Goal: Find specific page/section: Find specific page/section

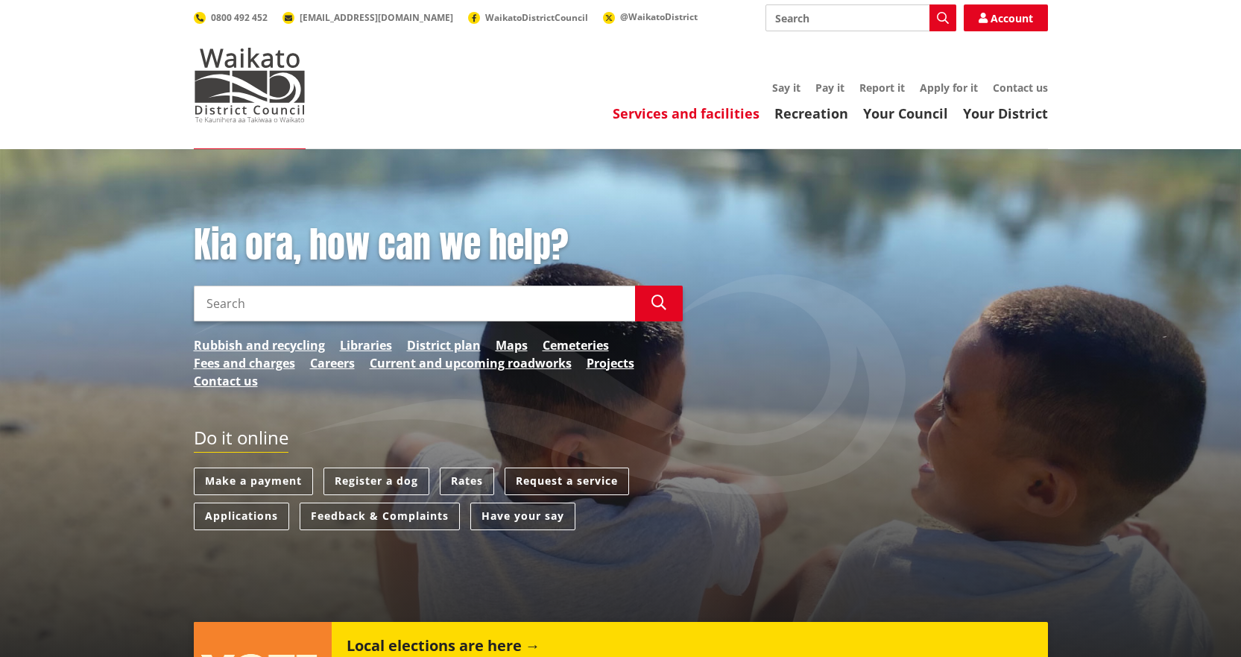
click at [697, 107] on link "Services and facilities" at bounding box center [686, 113] width 147 height 18
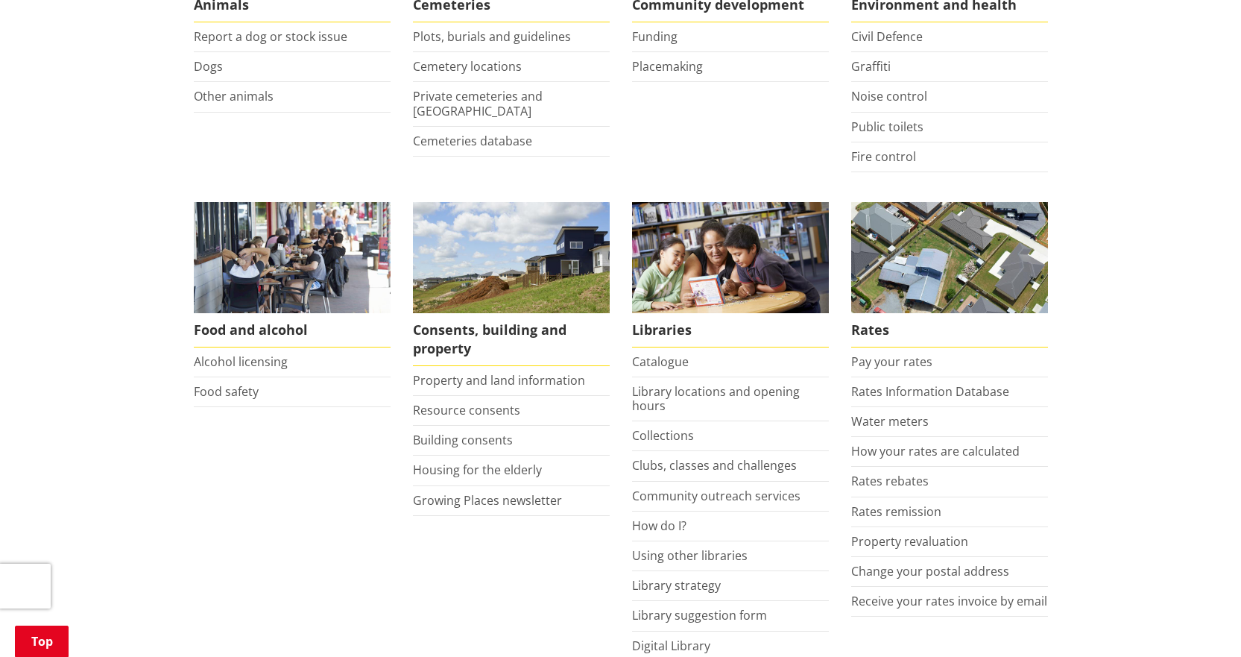
scroll to position [447, 0]
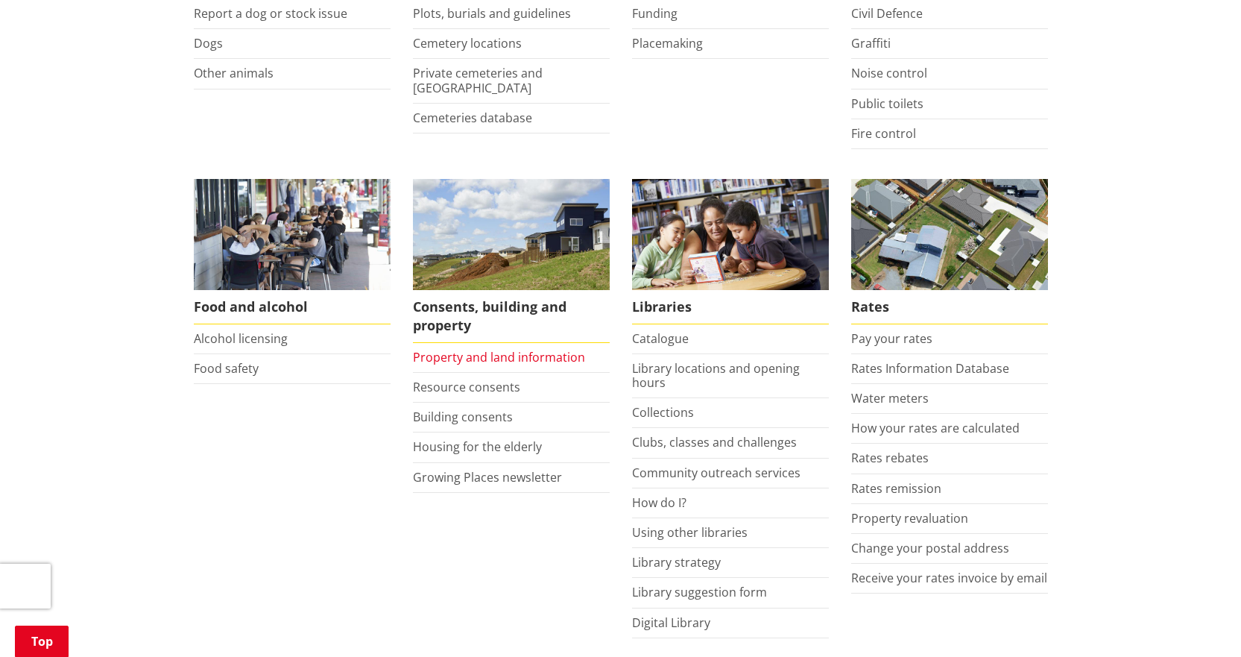
click at [520, 359] on link "Property and land information" at bounding box center [499, 357] width 172 height 16
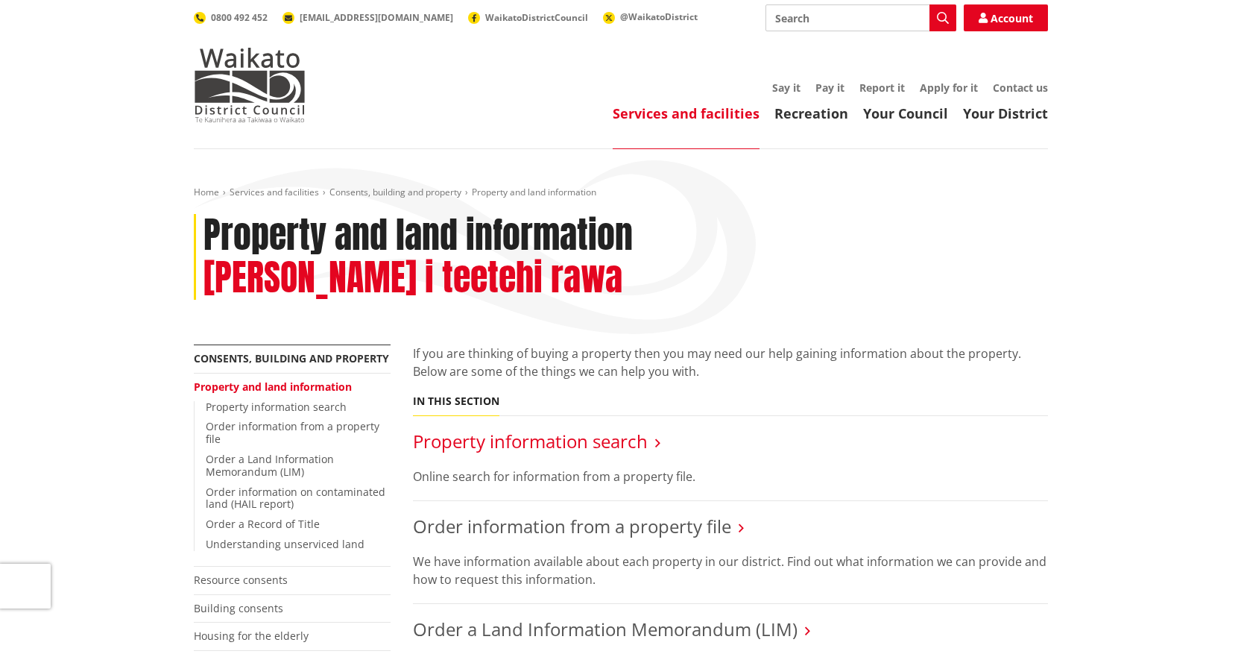
click at [515, 429] on link "Property information search" at bounding box center [530, 441] width 235 height 25
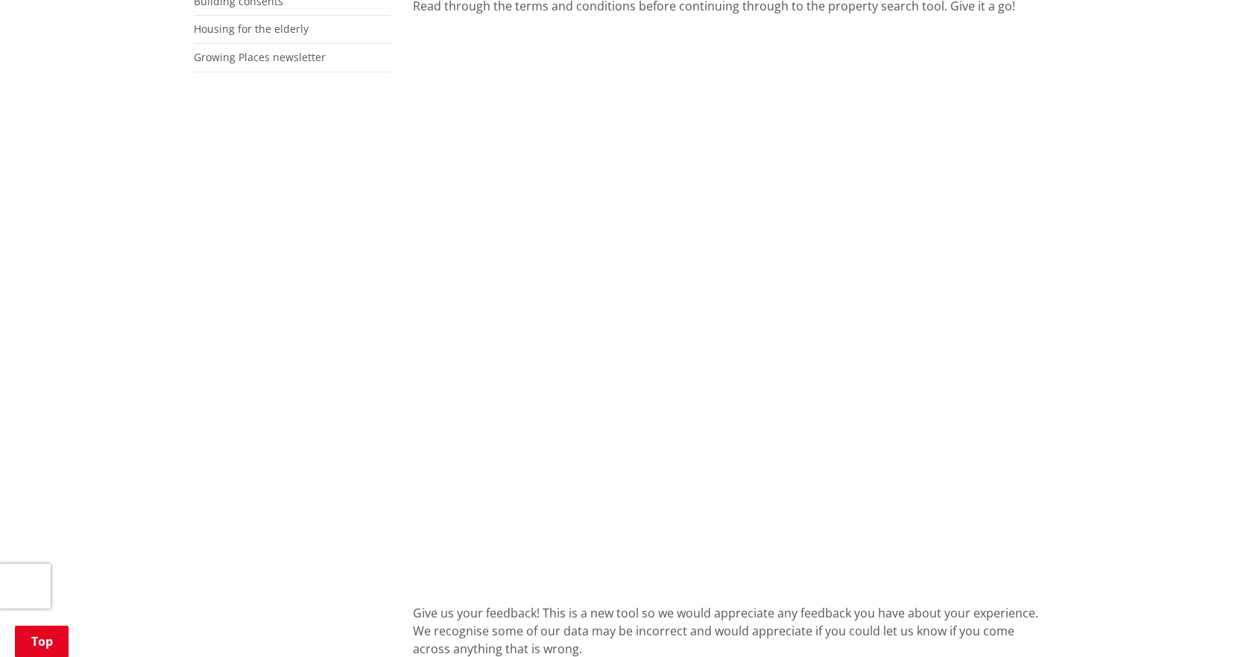
scroll to position [22, 0]
